Goal: Task Accomplishment & Management: Use online tool/utility

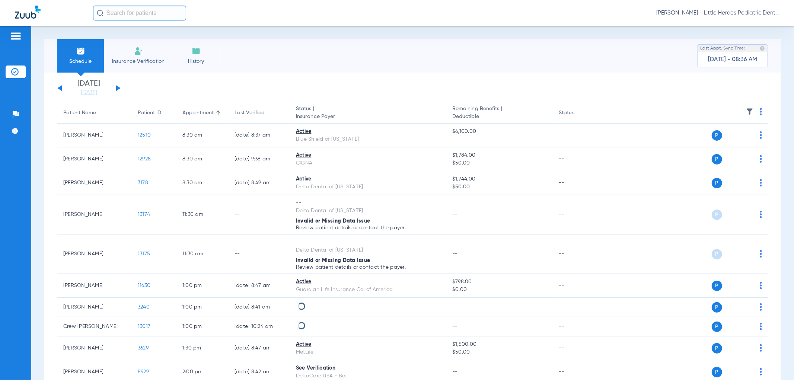
scroll to position [41, 0]
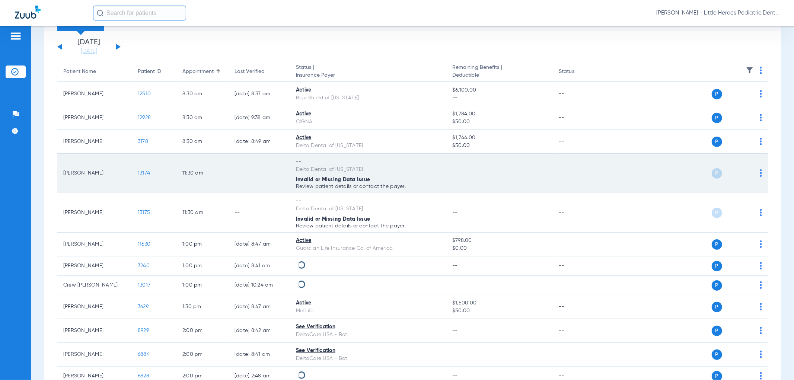
click at [753, 170] on div "P S" at bounding box center [682, 173] width 159 height 10
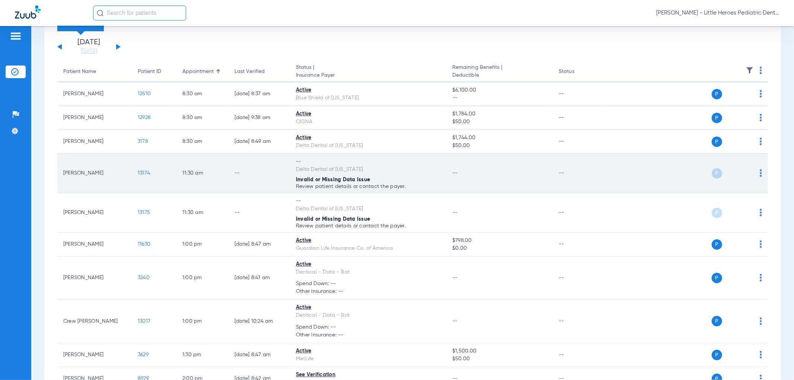
click at [759, 171] on img at bounding box center [760, 172] width 2 height 7
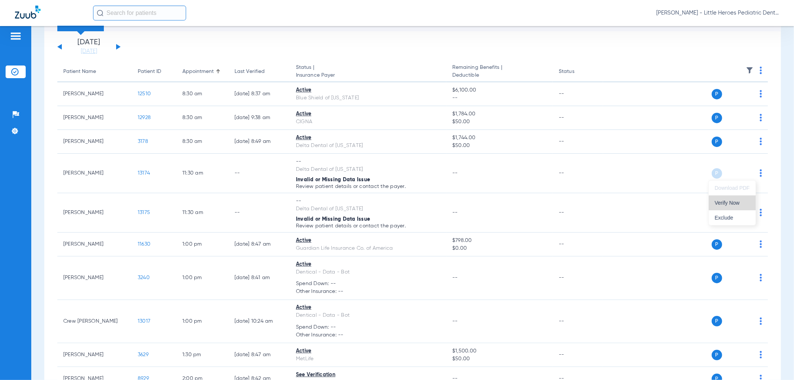
click at [743, 203] on span "Verify Now" at bounding box center [731, 202] width 35 height 5
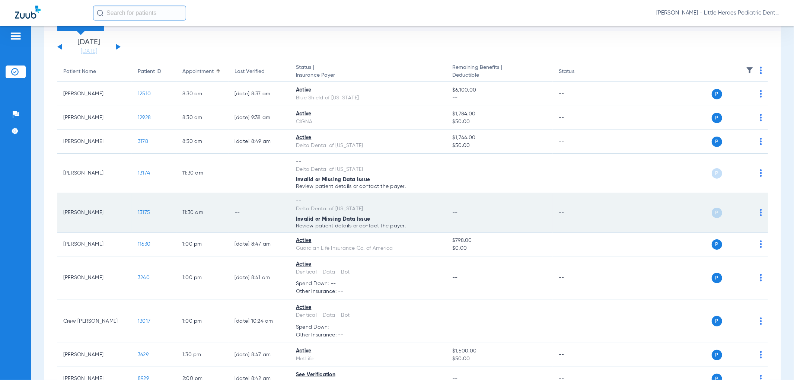
click at [759, 213] on img at bounding box center [760, 212] width 2 height 7
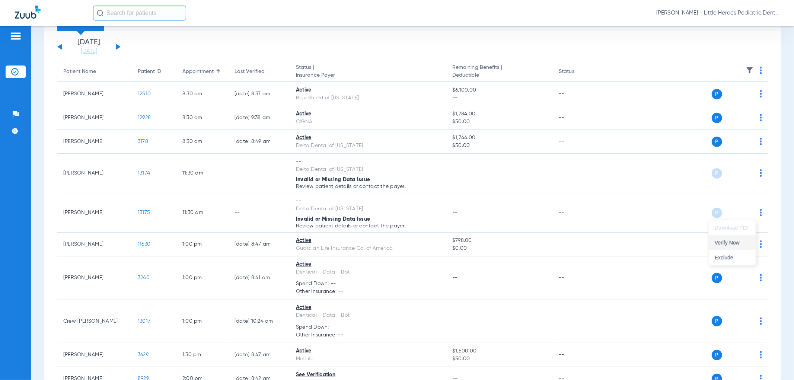
click at [740, 244] on span "Verify Now" at bounding box center [731, 242] width 35 height 5
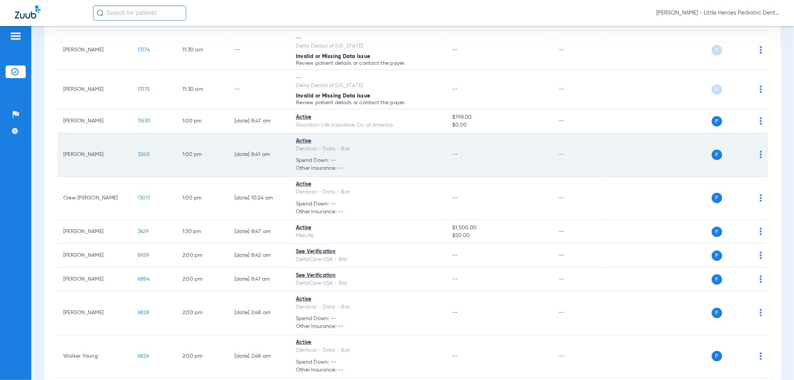
scroll to position [165, 0]
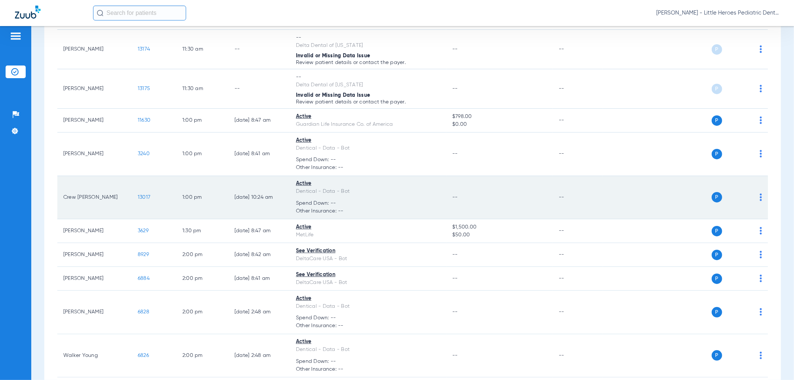
click at [759, 200] on img at bounding box center [760, 196] width 2 height 7
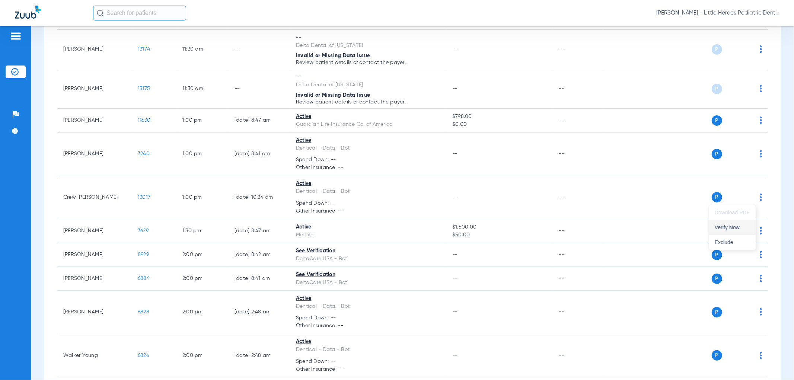
click at [733, 225] on span "Verify Now" at bounding box center [731, 227] width 35 height 5
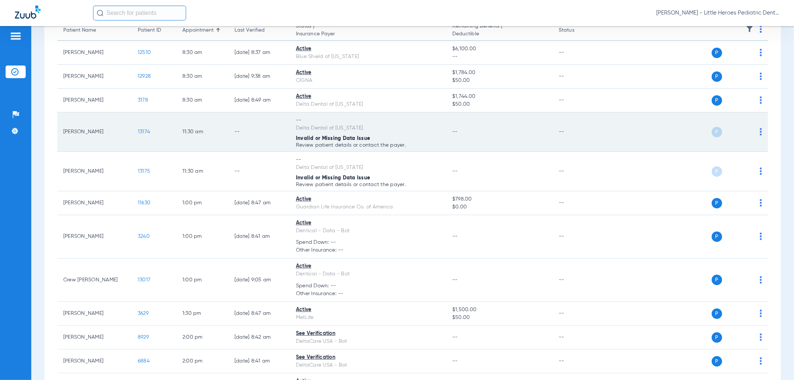
scroll to position [124, 0]
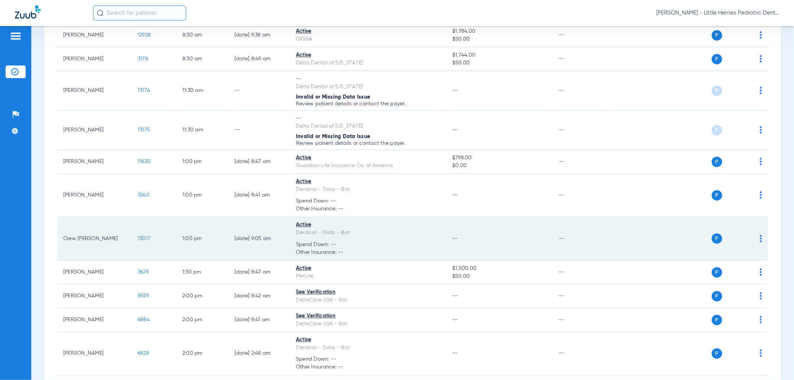
click at [141, 237] on span "13017" at bounding box center [144, 238] width 13 height 5
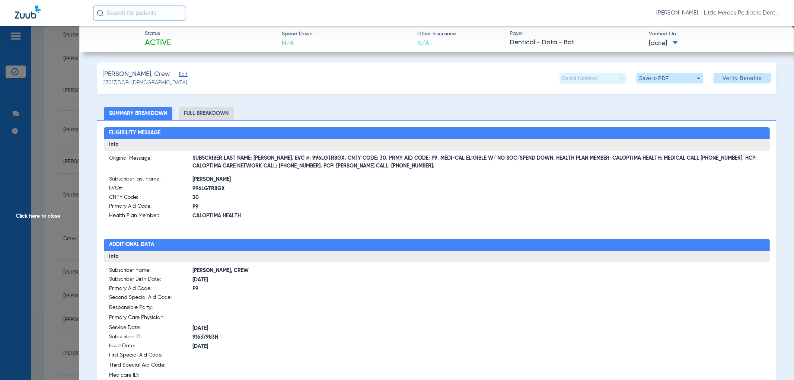
click at [23, 236] on span "Click here to close" at bounding box center [39, 216] width 79 height 380
